Goal: Find specific page/section: Find specific page/section

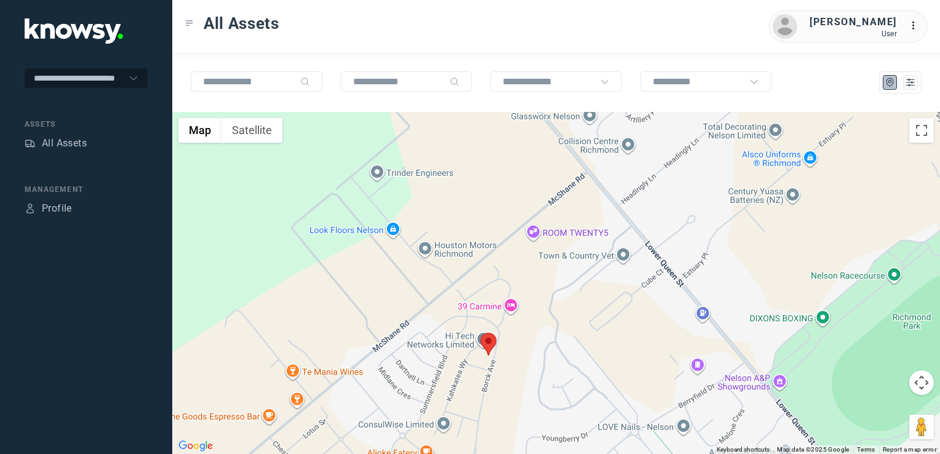
click at [486, 343] on img at bounding box center [488, 344] width 16 height 23
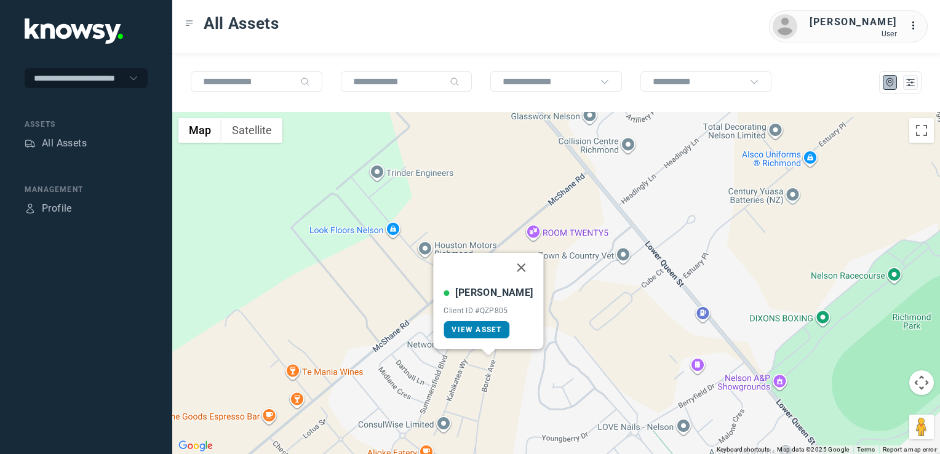
click at [488, 331] on span "View Asset" at bounding box center [477, 329] width 50 height 9
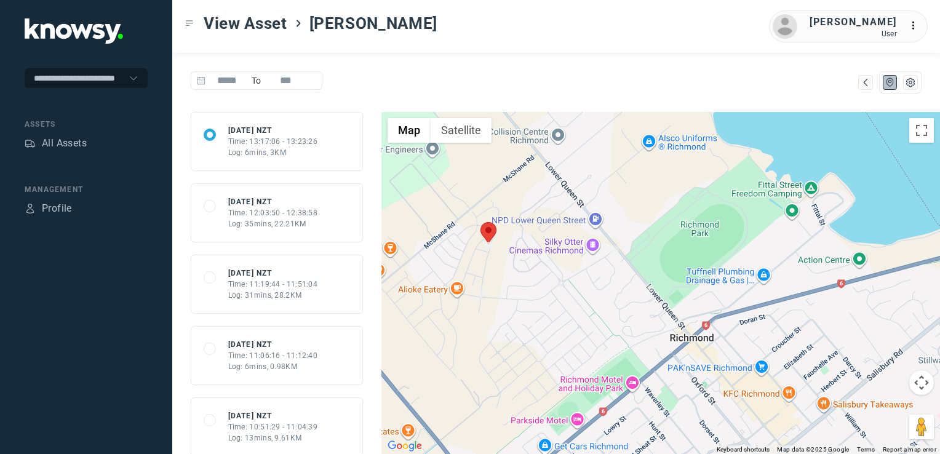
click at [279, 220] on div "Log: 35mins, 22.21KM" at bounding box center [273, 223] width 90 height 11
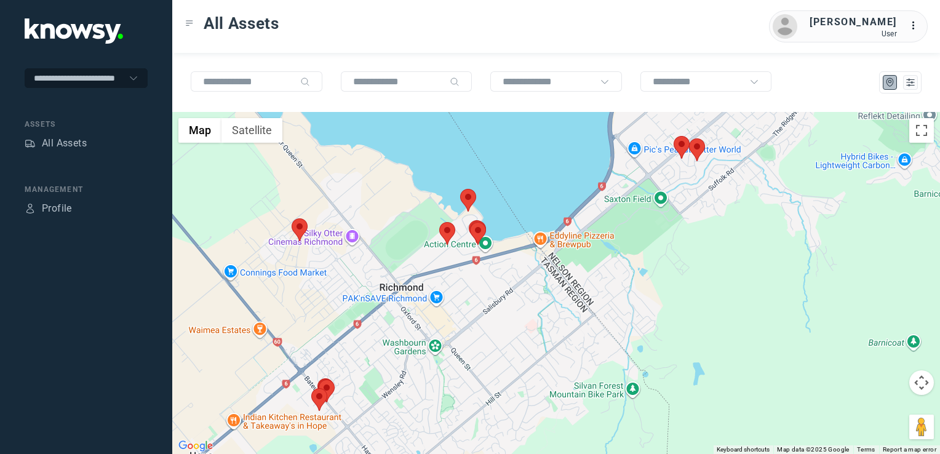
drag, startPoint x: 546, startPoint y: 345, endPoint x: 436, endPoint y: 405, distance: 125.6
click at [437, 404] on div at bounding box center [556, 283] width 768 height 342
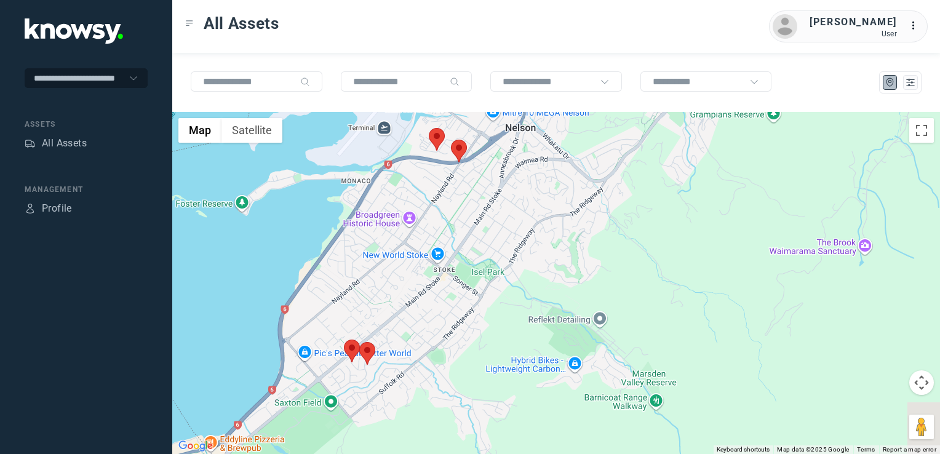
drag, startPoint x: 692, startPoint y: 308, endPoint x: 533, endPoint y: 435, distance: 203.1
click at [533, 435] on div at bounding box center [556, 283] width 768 height 342
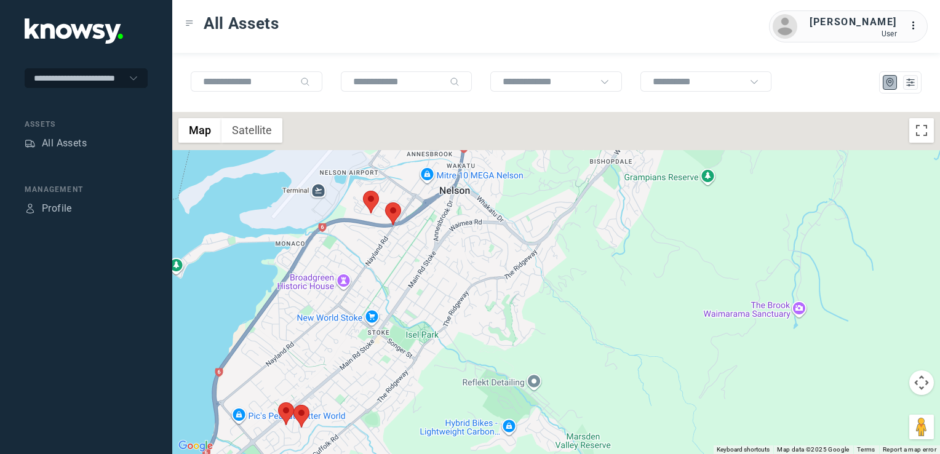
drag, startPoint x: 537, startPoint y: 353, endPoint x: 495, endPoint y: 383, distance: 51.7
click at [485, 408] on div at bounding box center [556, 283] width 768 height 342
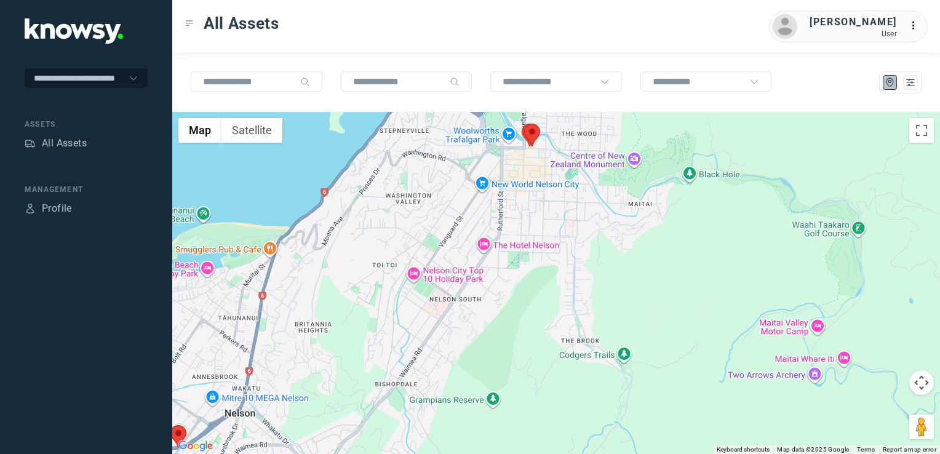
drag, startPoint x: 526, startPoint y: 335, endPoint x: 459, endPoint y: 410, distance: 100.2
click at [458, 412] on div at bounding box center [556, 283] width 768 height 342
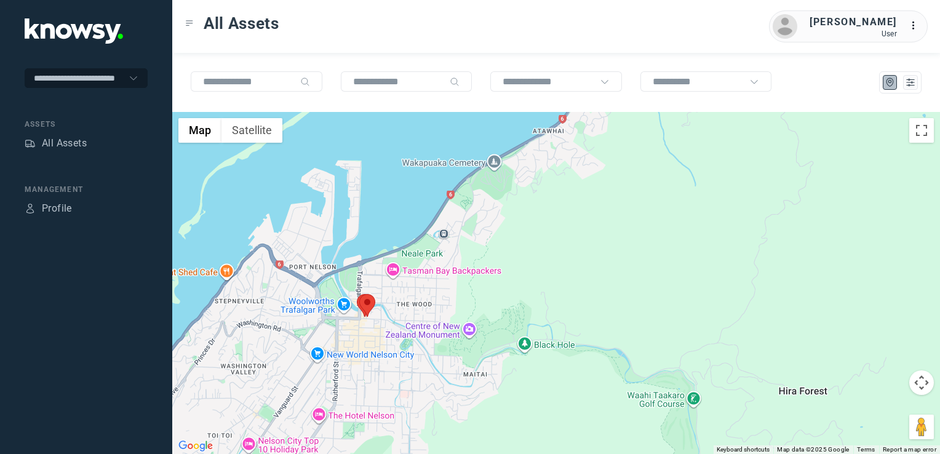
drag, startPoint x: 548, startPoint y: 306, endPoint x: 502, endPoint y: 346, distance: 60.7
click at [502, 346] on div at bounding box center [556, 283] width 768 height 342
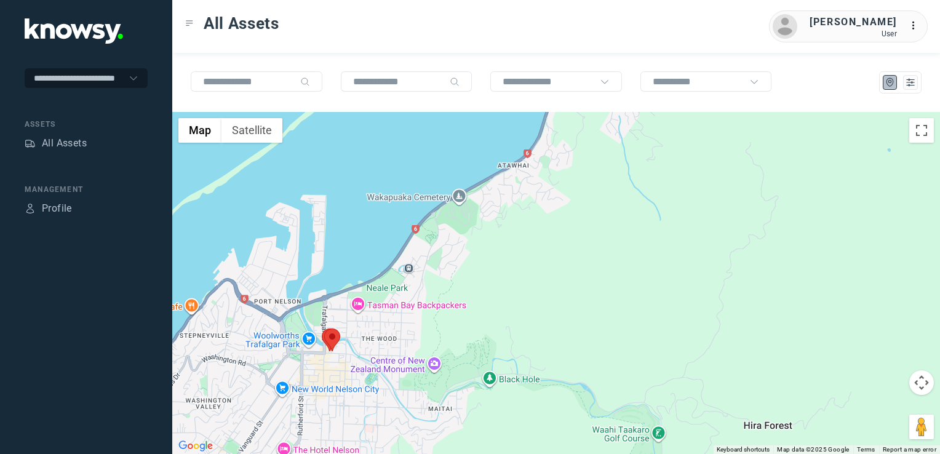
drag, startPoint x: 548, startPoint y: 287, endPoint x: 490, endPoint y: 337, distance: 76.3
click at [495, 336] on div at bounding box center [556, 283] width 768 height 342
